Goal: Task Accomplishment & Management: Use online tool/utility

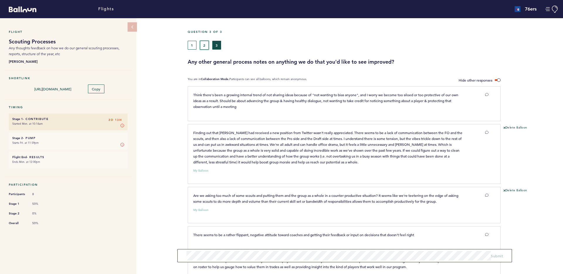
click at [207, 44] on button "2" at bounding box center [204, 45] width 9 height 9
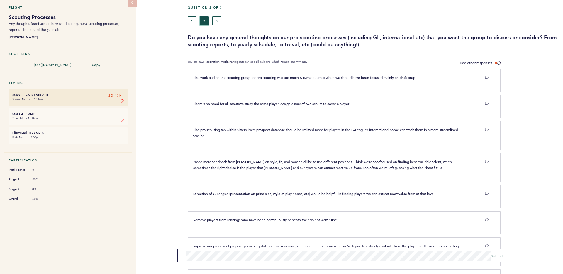
scroll to position [24, 0]
click at [190, 21] on button "1" at bounding box center [192, 21] width 9 height 9
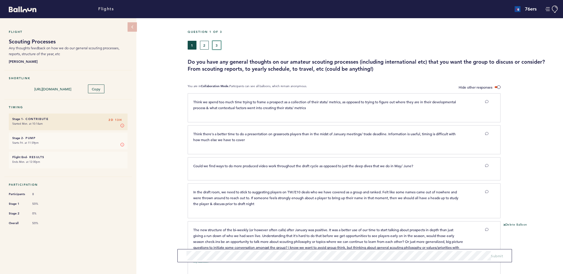
click at [217, 46] on button "3" at bounding box center [216, 45] width 9 height 9
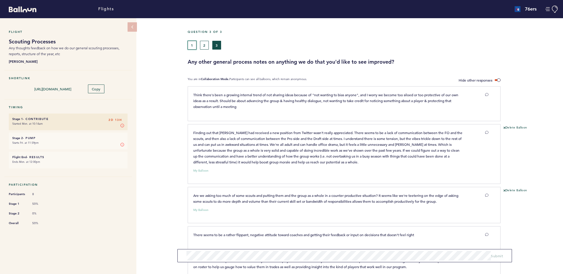
click at [192, 43] on button "1" at bounding box center [192, 45] width 9 height 9
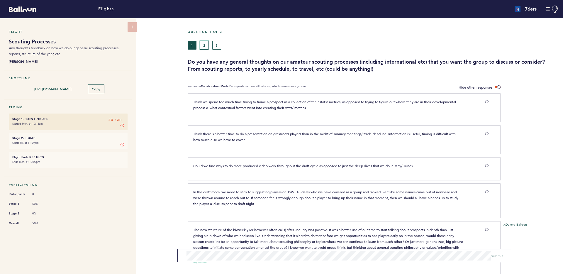
click at [205, 44] on button "2" at bounding box center [204, 45] width 9 height 9
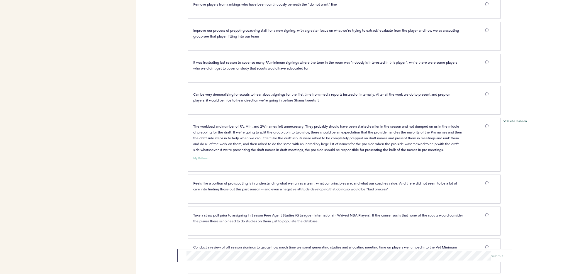
scroll to position [37, 0]
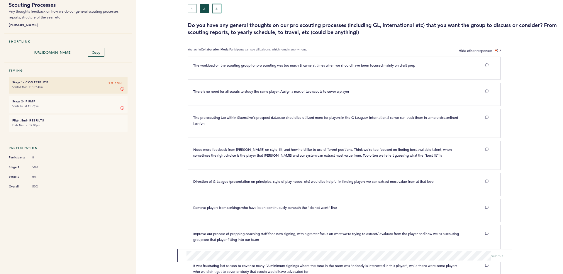
click at [217, 10] on button "3" at bounding box center [216, 8] width 9 height 9
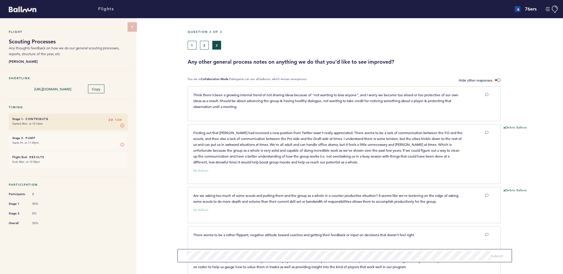
click at [192, 50] on div "Question 3 of 3 1 2 3 Any other general process notes on anything we do that yo…" at bounding box center [376, 48] width 376 height 36
click at [192, 45] on button "1" at bounding box center [192, 45] width 9 height 9
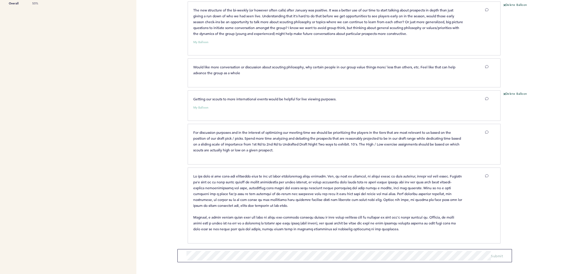
scroll to position [221, 0]
